Goal: Task Accomplishment & Management: Complete application form

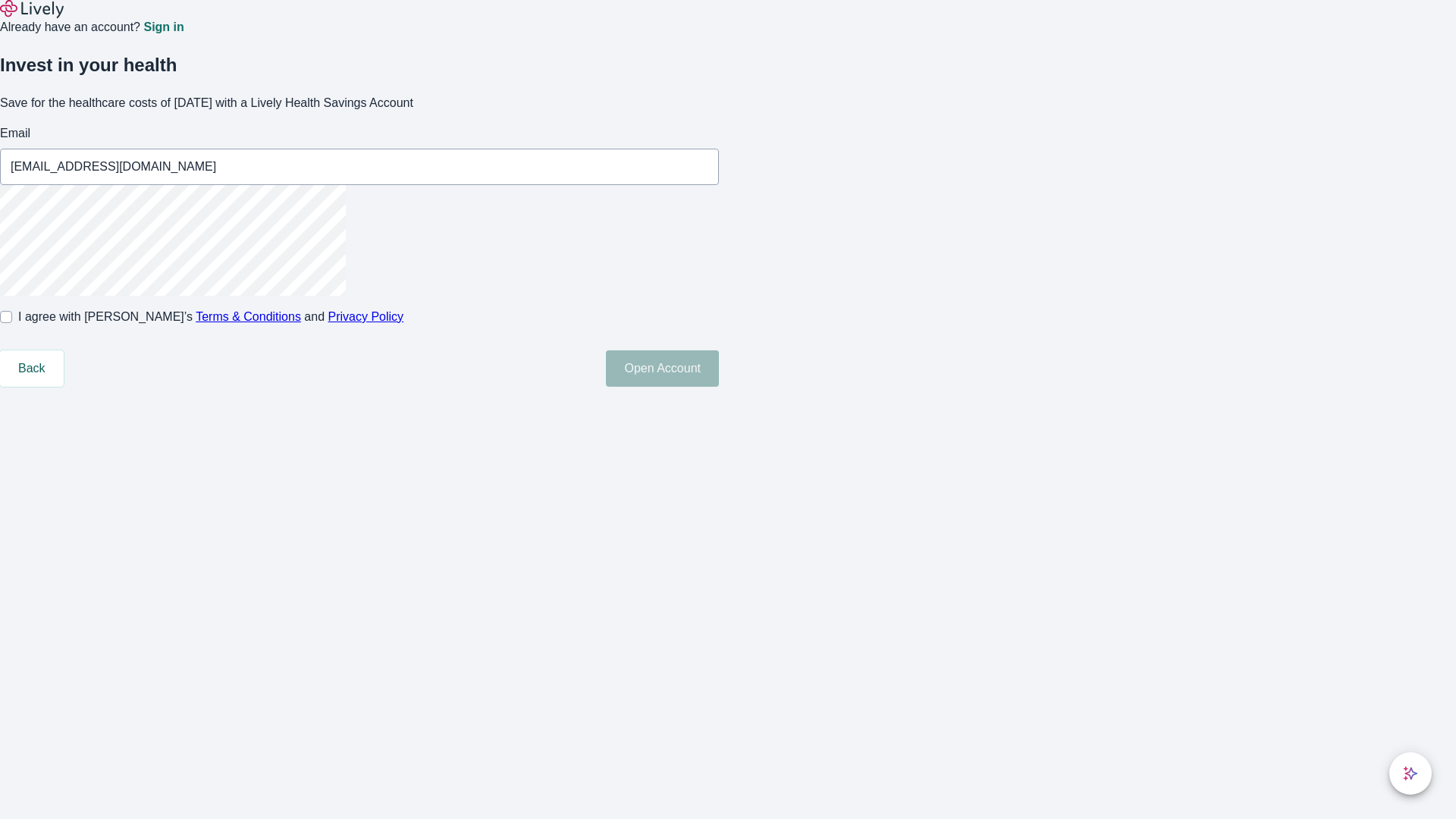
click at [12, 323] on input "I agree with Lively’s Terms & Conditions and Privacy Policy" at bounding box center [6, 317] width 12 height 12
checkbox input "true"
click at [719, 387] on button "Open Account" at bounding box center [662, 369] width 113 height 37
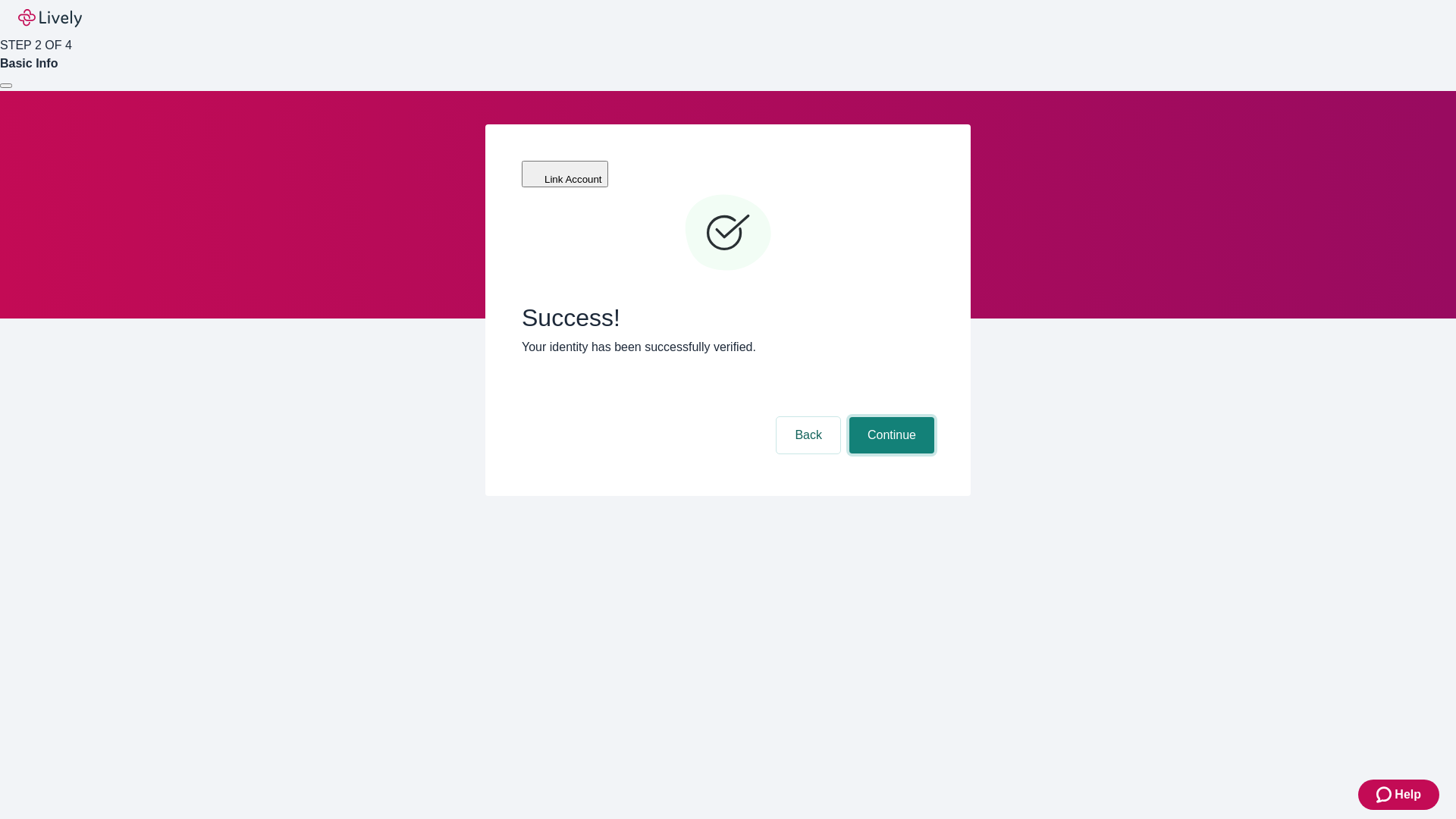
click at [890, 417] on button "Continue" at bounding box center [891, 435] width 85 height 37
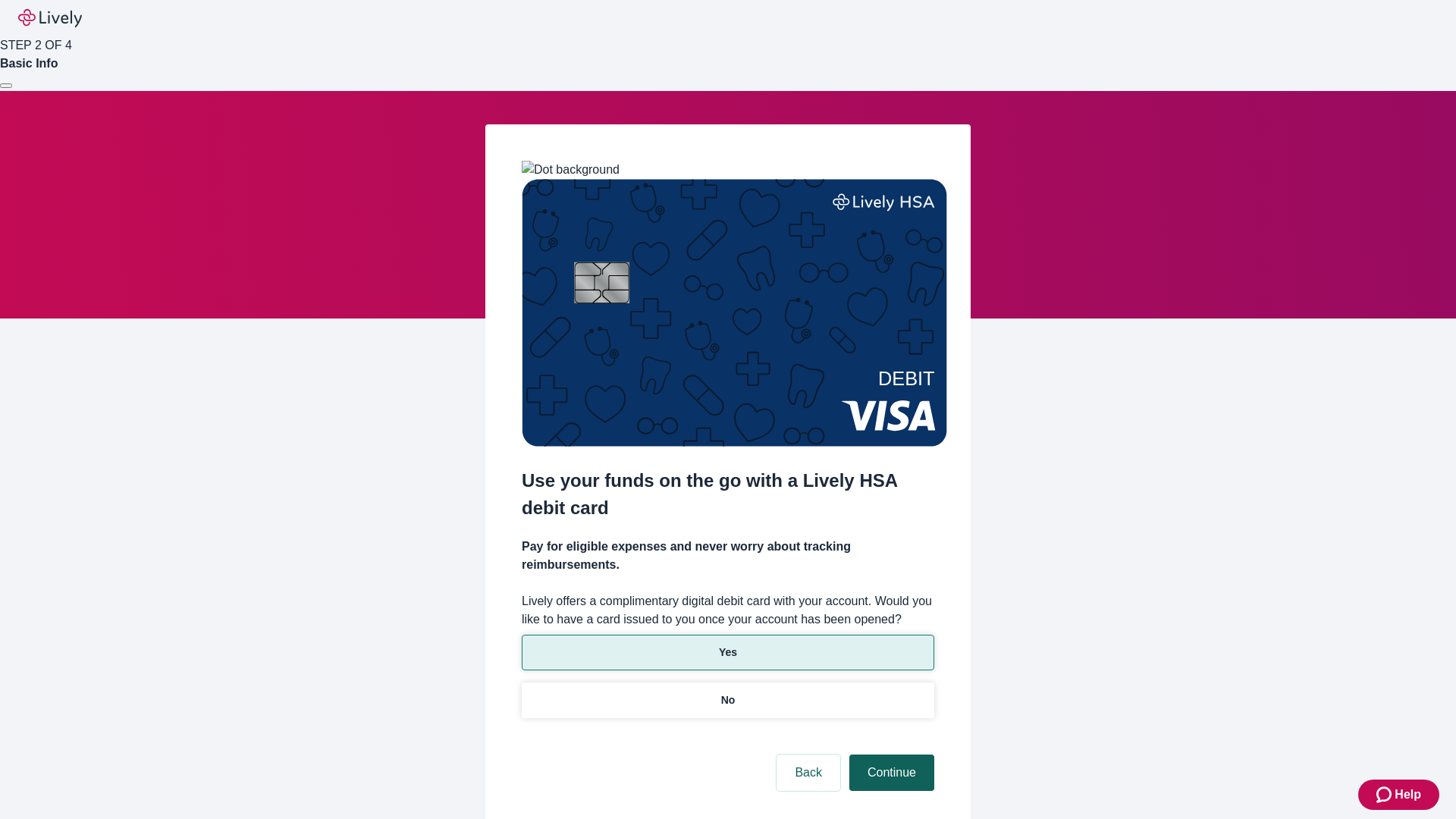
click at [728, 644] on p "Yes" at bounding box center [728, 652] width 18 height 16
click at [890, 755] on button "Continue" at bounding box center [891, 773] width 85 height 37
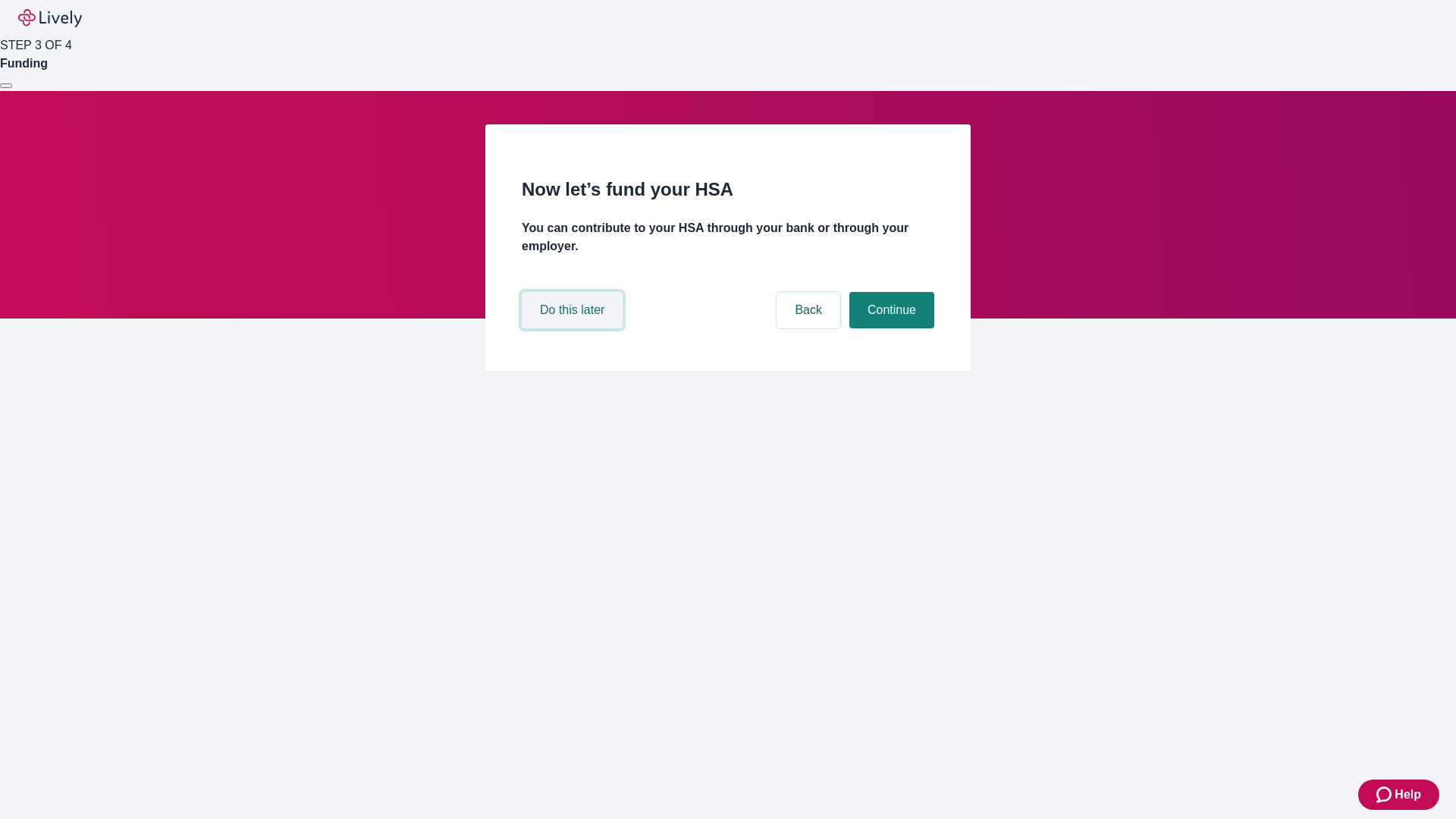
click at [574, 329] on button "Do this later" at bounding box center [572, 310] width 100 height 37
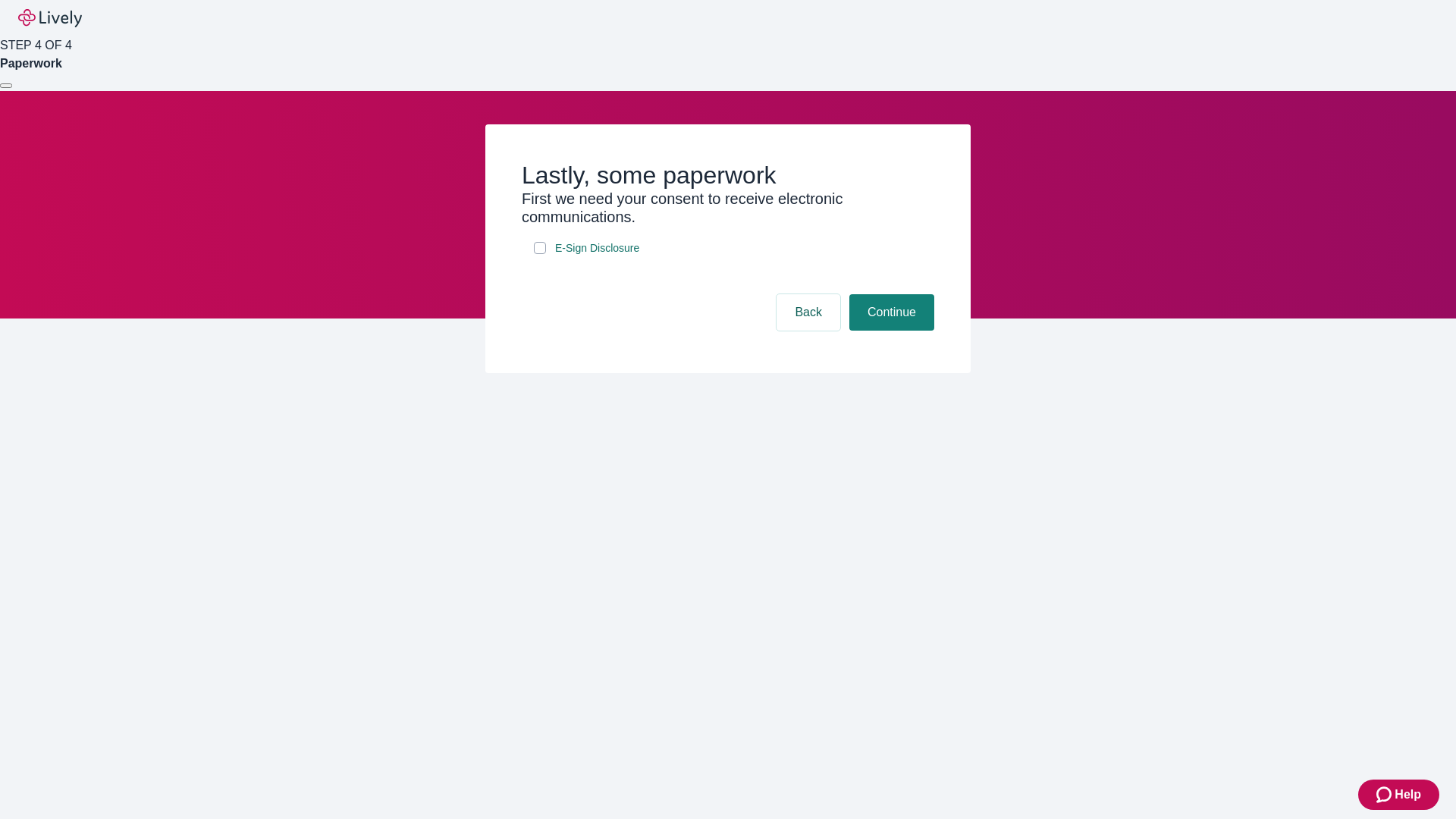
click at [540, 254] on input "E-Sign Disclosure" at bounding box center [540, 249] width 12 height 12
checkbox input "true"
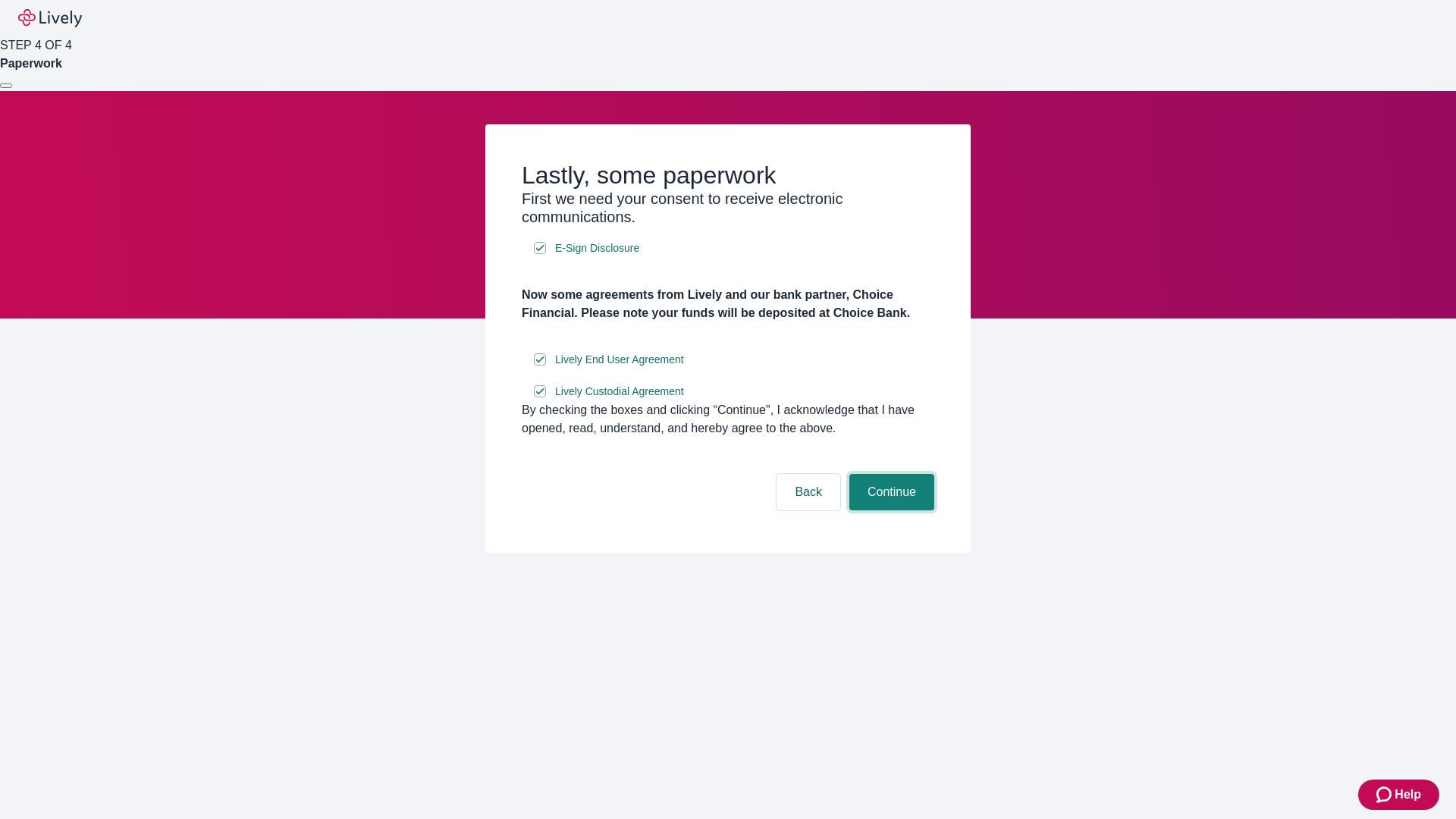
click at [890, 510] on button "Continue" at bounding box center [891, 492] width 85 height 37
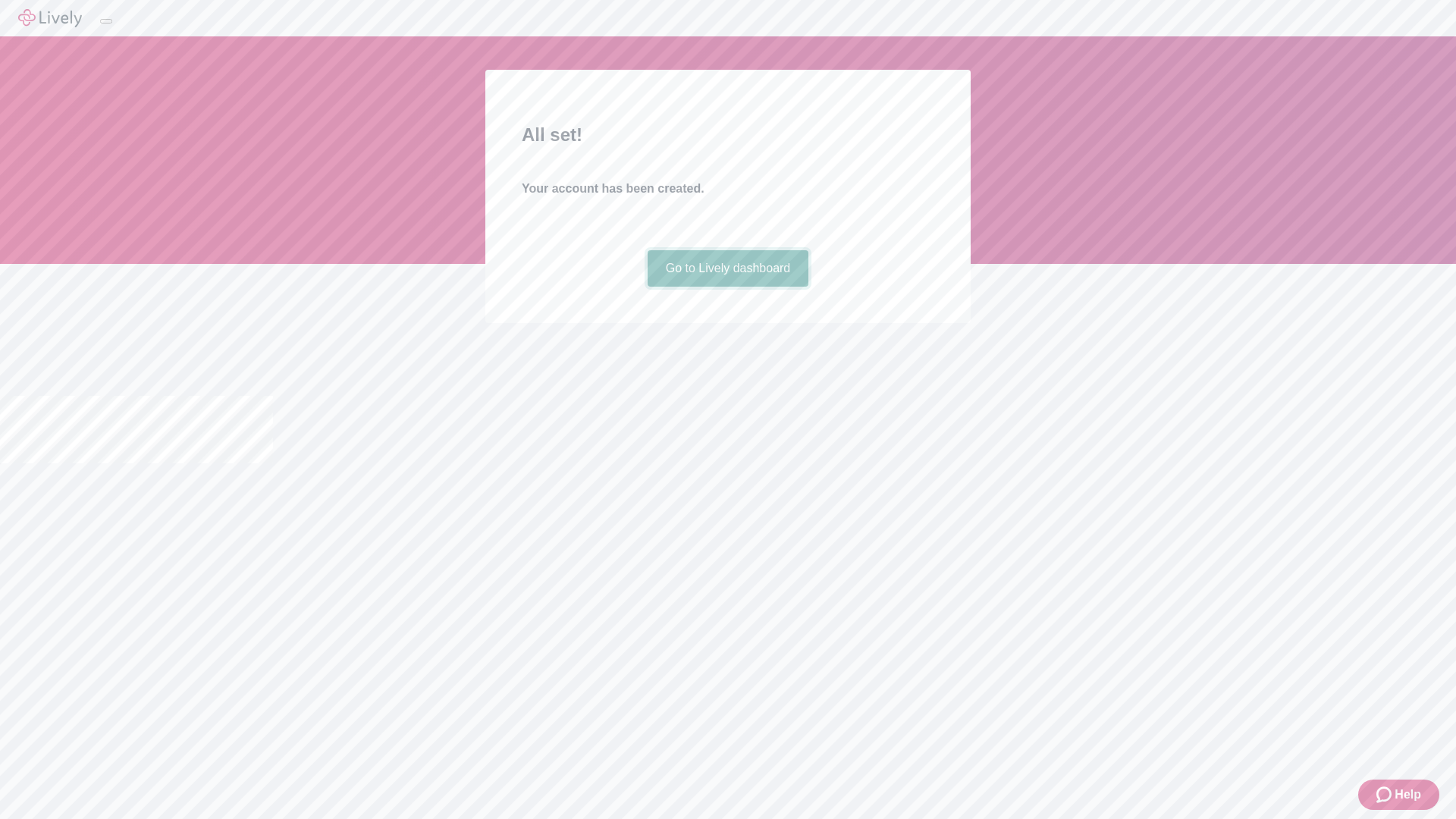
click at [728, 287] on link "Go to Lively dashboard" at bounding box center [728, 268] width 161 height 37
